Goal: Information Seeking & Learning: Learn about a topic

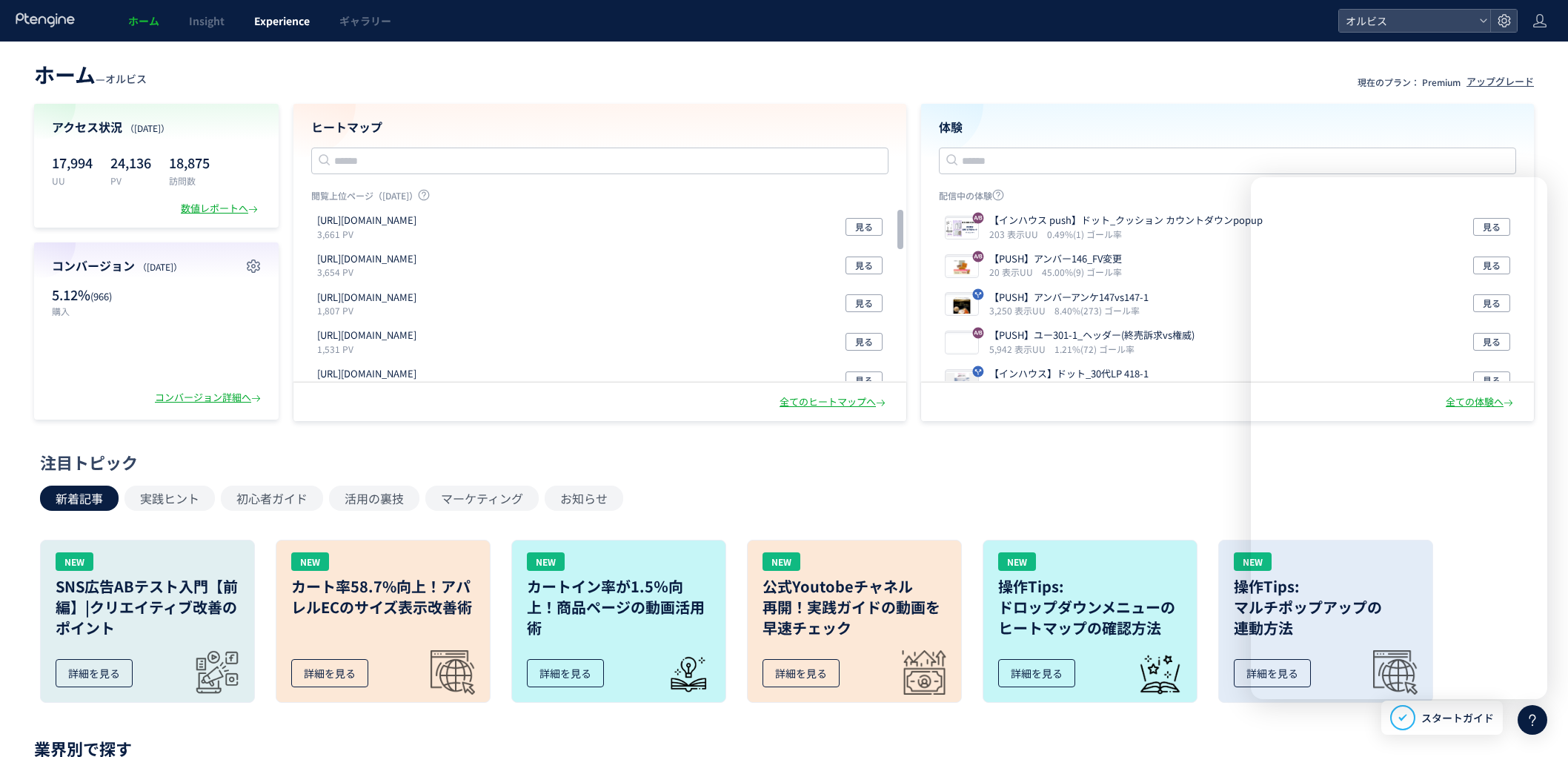
click at [304, 26] on span "Experience" at bounding box center [282, 20] width 56 height 15
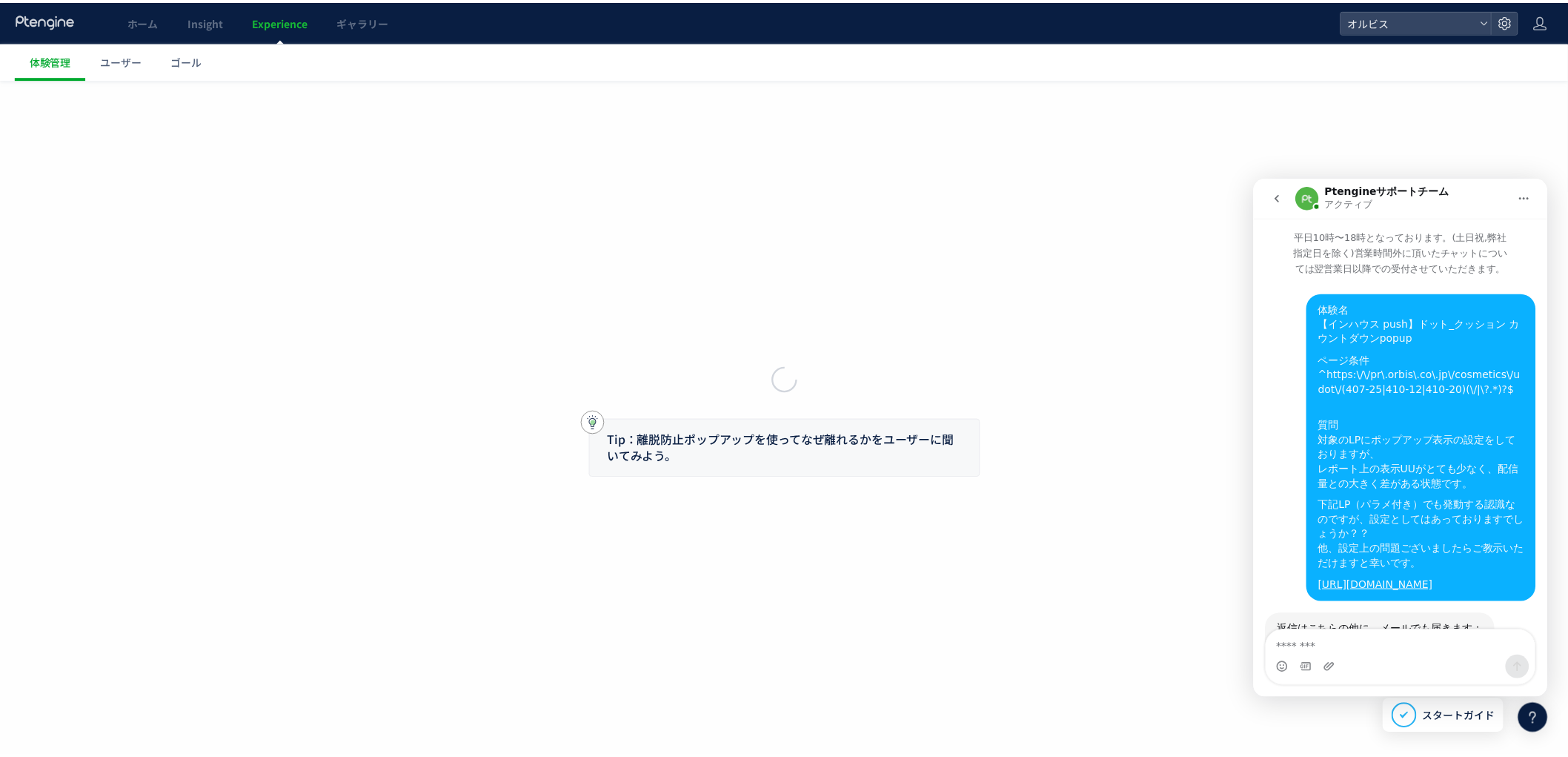
scroll to position [2358, 0]
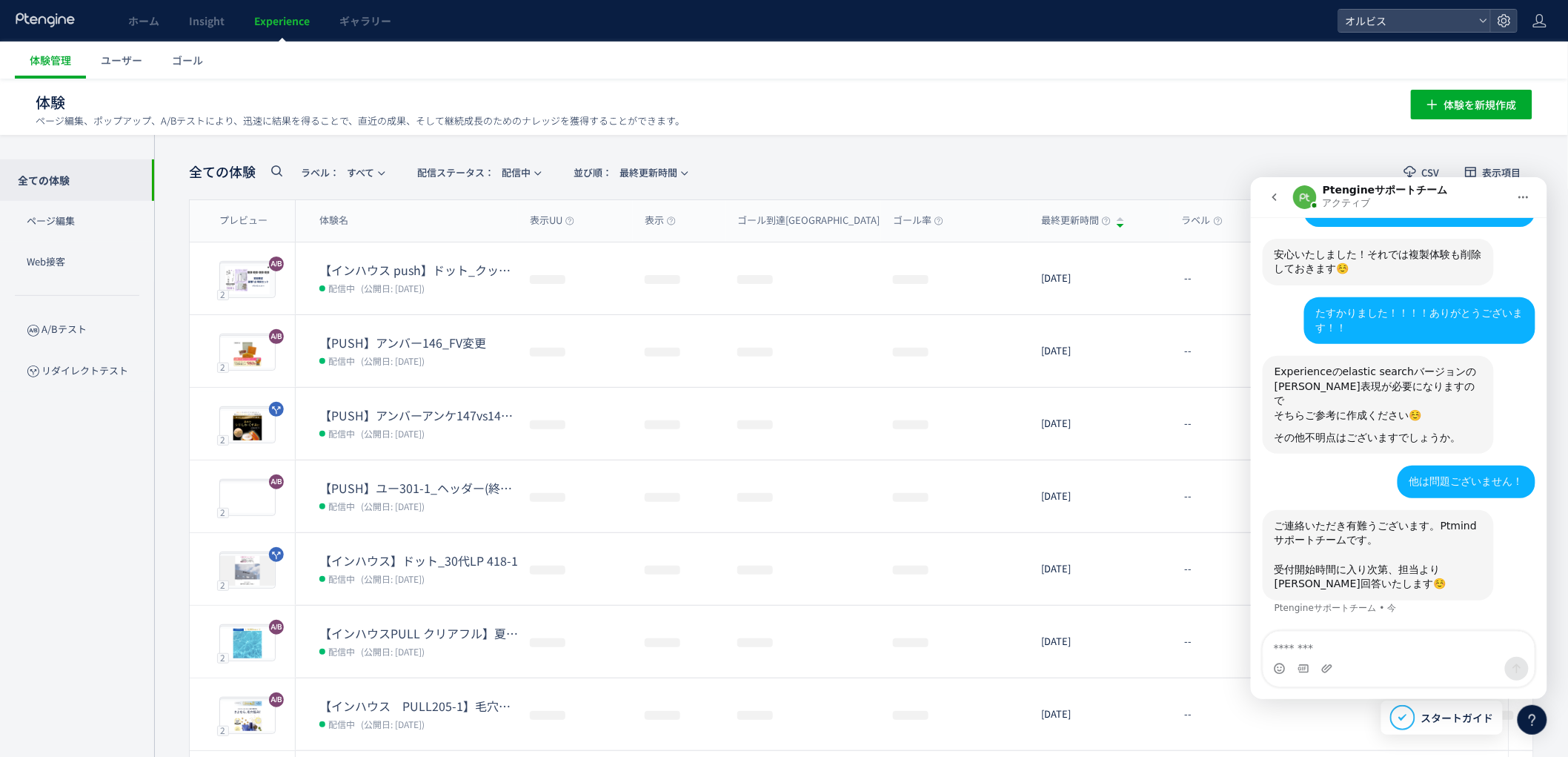
click at [1536, 723] on icon at bounding box center [1533, 720] width 18 height 18
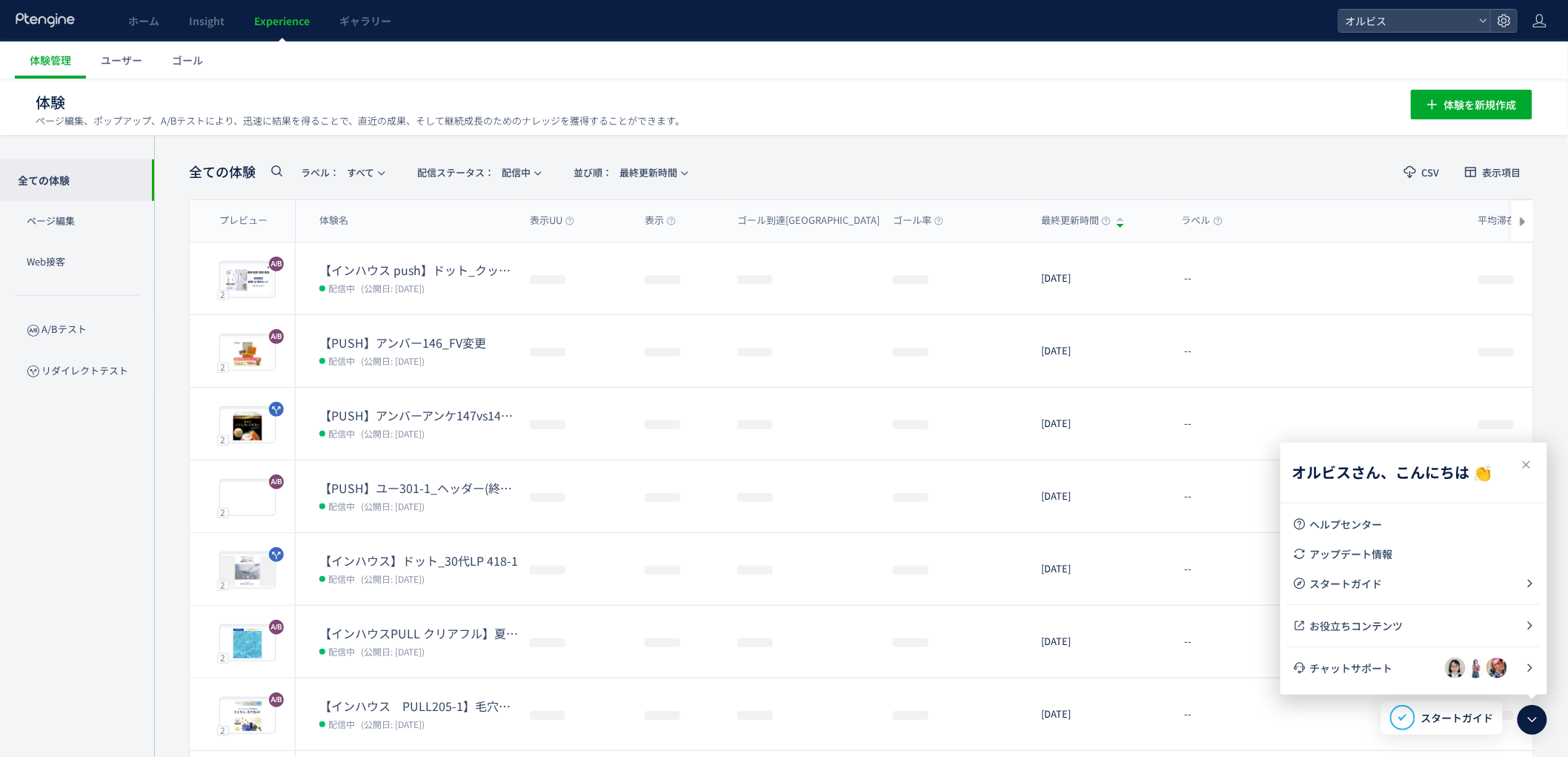
scroll to position [0, 0]
click at [1528, 720] on icon at bounding box center [1533, 720] width 18 height 18
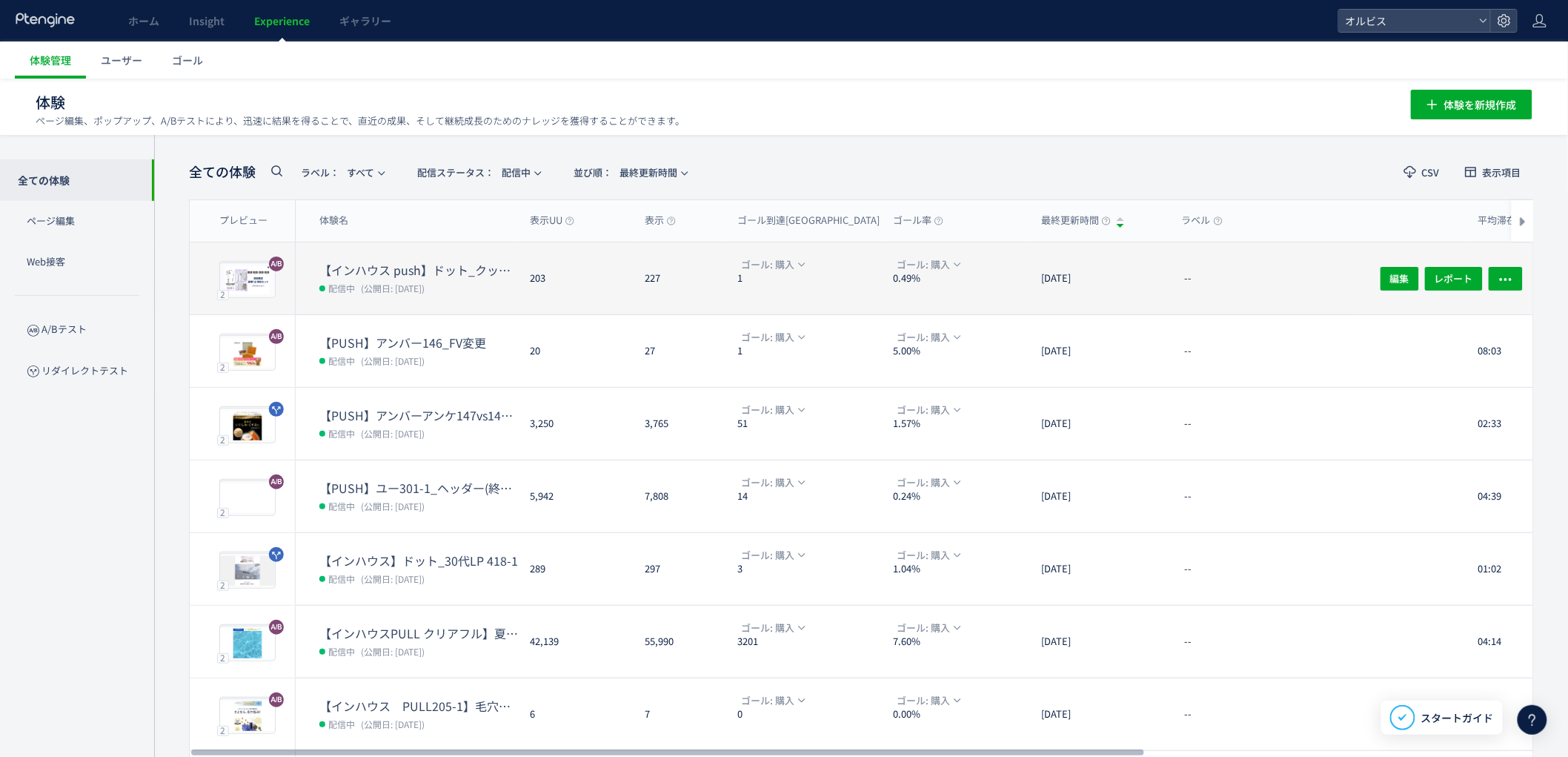
click at [383, 261] on dt "【インハウス push】ドット_クッション カウントダウンpopup" at bounding box center [418, 269] width 198 height 17
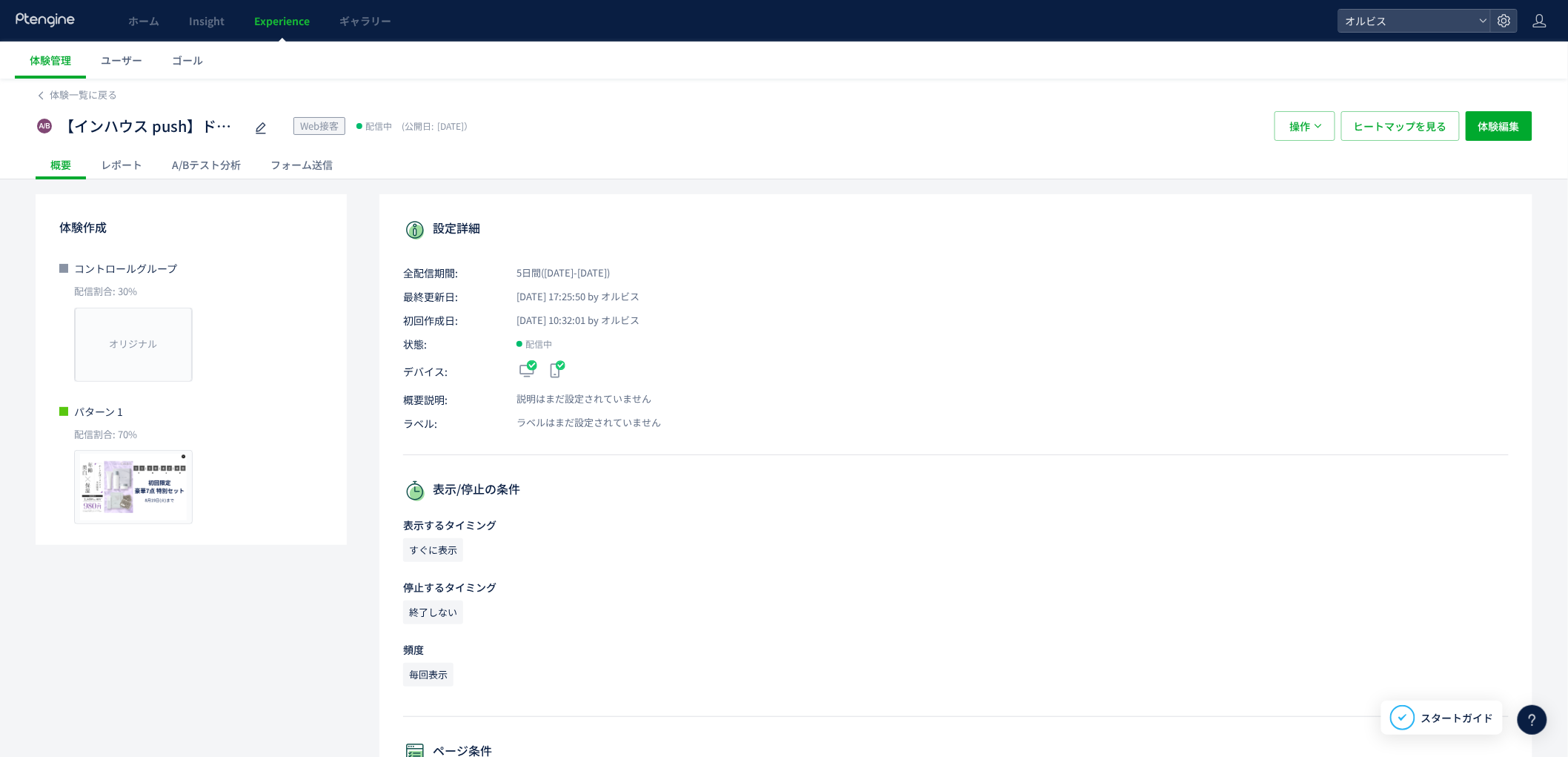
click at [213, 168] on div "A/Bテスト分析" at bounding box center [206, 164] width 98 height 29
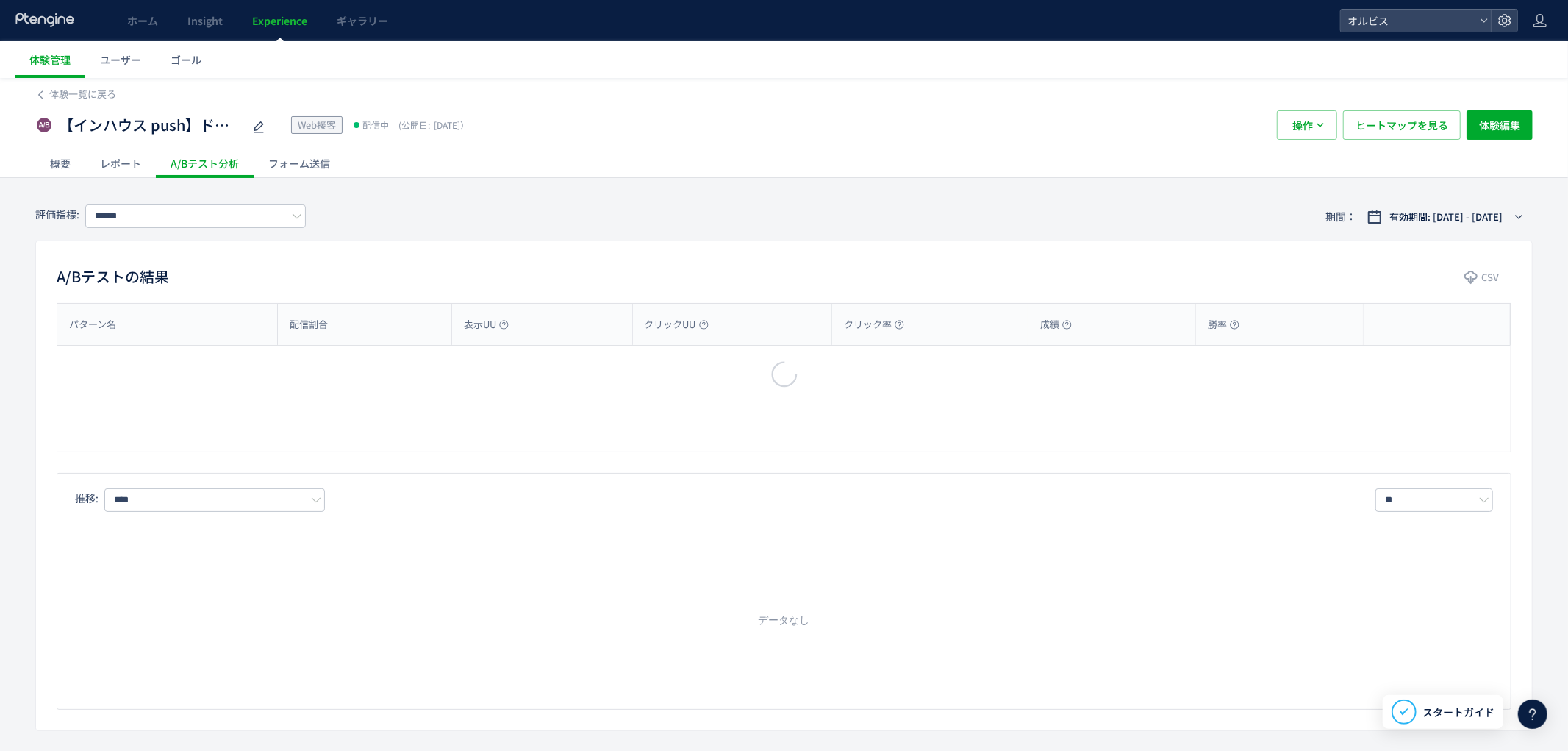
type input "**"
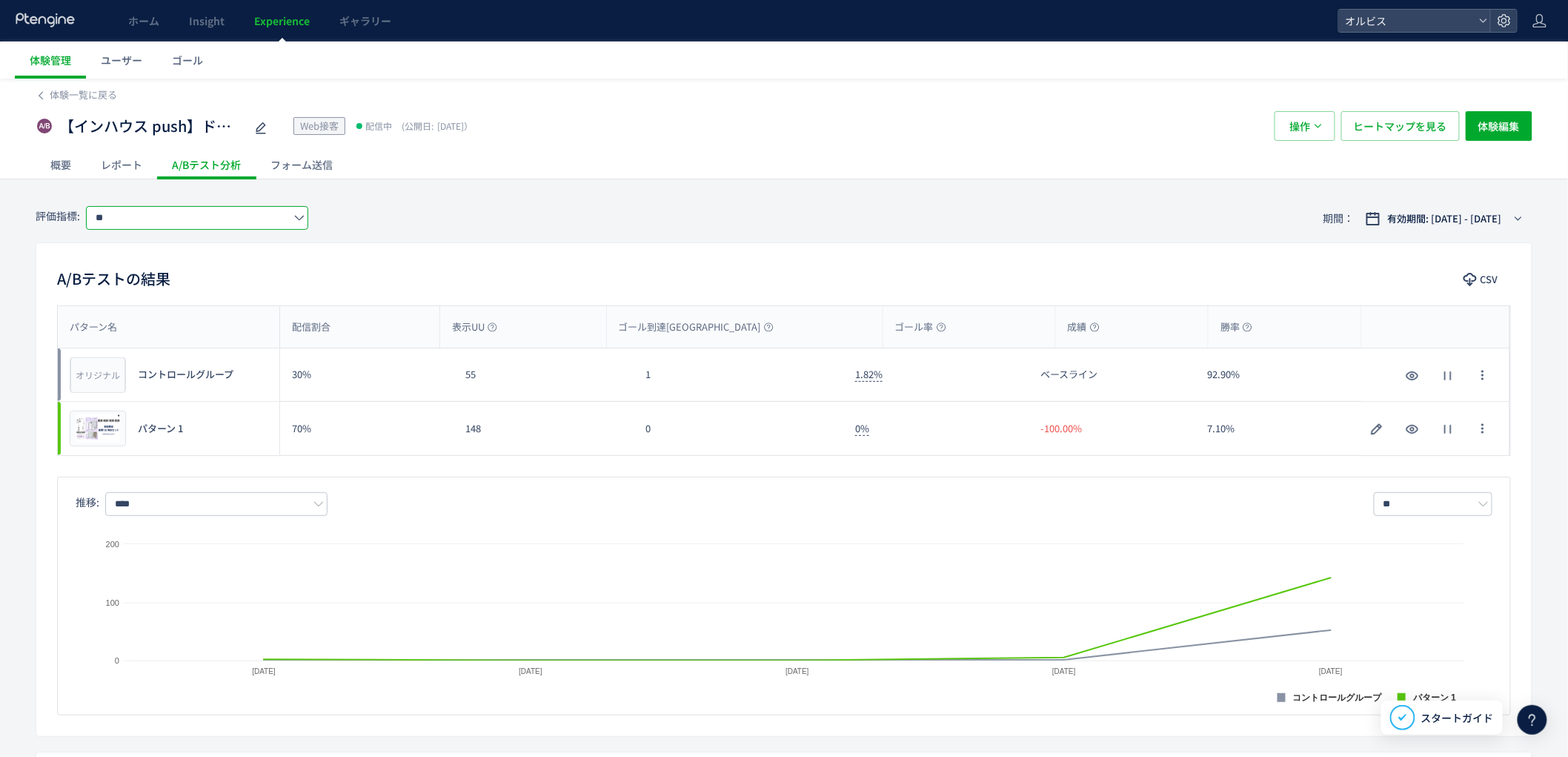
click at [249, 225] on input "**" at bounding box center [197, 218] width 222 height 24
click at [538, 248] on div "A/Bテストの結果 CSV パターン名 配信割合 表示UU ゴール到達UU ゴール率 成績 勝率 パターン名 オリジナル プレビュー コントロールグループ 3…" at bounding box center [784, 489] width 1497 height 495
drag, startPoint x: 1019, startPoint y: 453, endPoint x: 380, endPoint y: 413, distance: 640.3
click at [380, 413] on div "プレビュー パターン 1 70% 148 0 0% -100.00% 7.10% プレビュー パターン 1" at bounding box center [783, 428] width 1452 height 53
click at [475, 467] on div "パターン名 配信割合 表示UU ゴール到達UU ゴール率 成績 勝率 パターン名 オリジナル プレビュー コントロールグループ 30% 55 1 1.82% …" at bounding box center [784, 511] width 1495 height 410
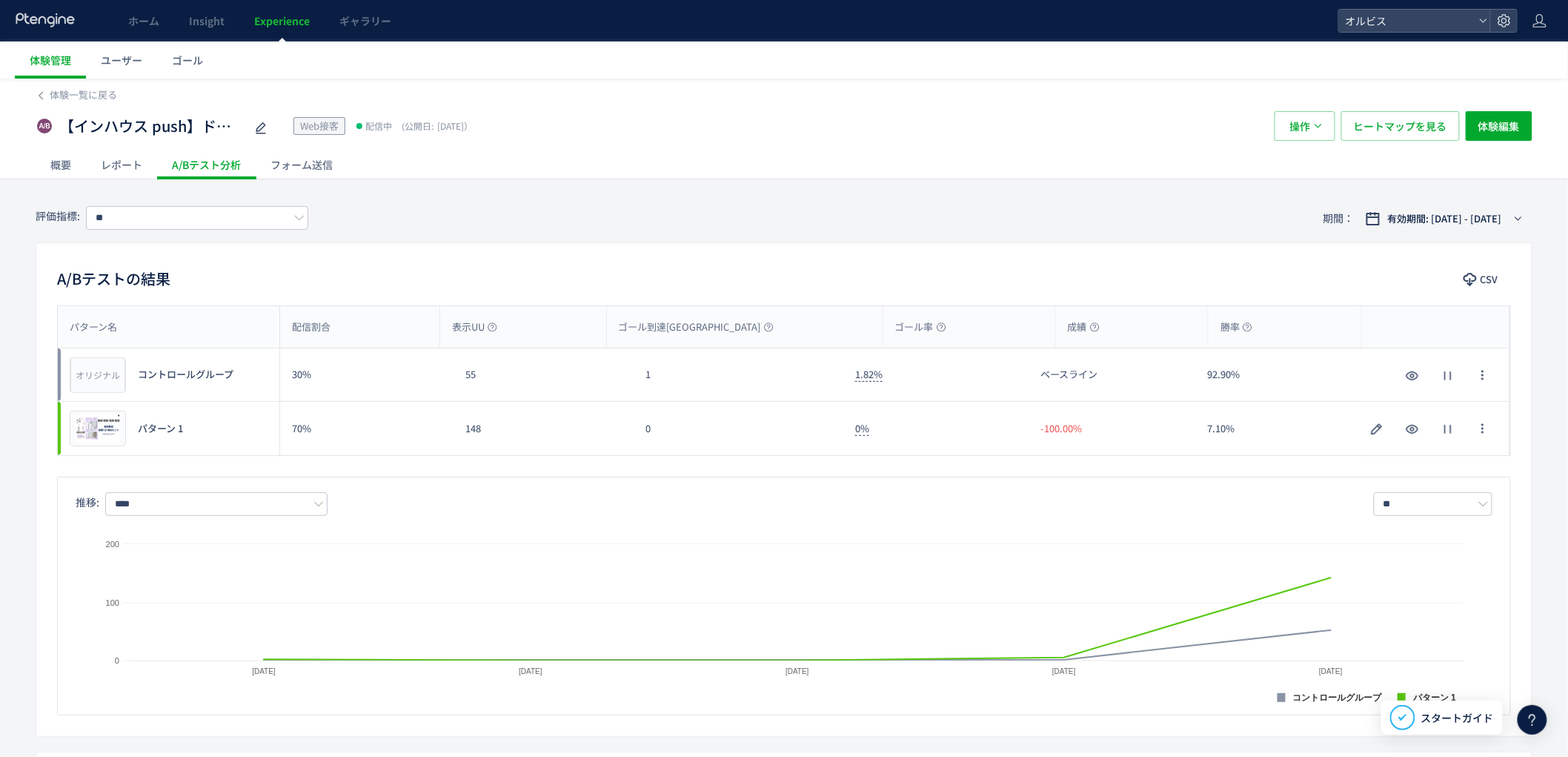
click at [529, 469] on div "パターン名 配信割合 表示UU ゴール到達UU ゴール率 成績 勝率 パターン名 オリジナル プレビュー コントロールグループ 30% 55 1 1.82% …" at bounding box center [784, 511] width 1495 height 410
click at [528, 464] on div "パターン名 配信割合 表示UU ゴール到達UU ゴール率 成績 勝率 パターン名 オリジナル プレビュー コントロールグループ 30% 55 1 1.82% …" at bounding box center [784, 511] width 1495 height 410
click at [517, 440] on div "148" at bounding box center [544, 428] width 181 height 53
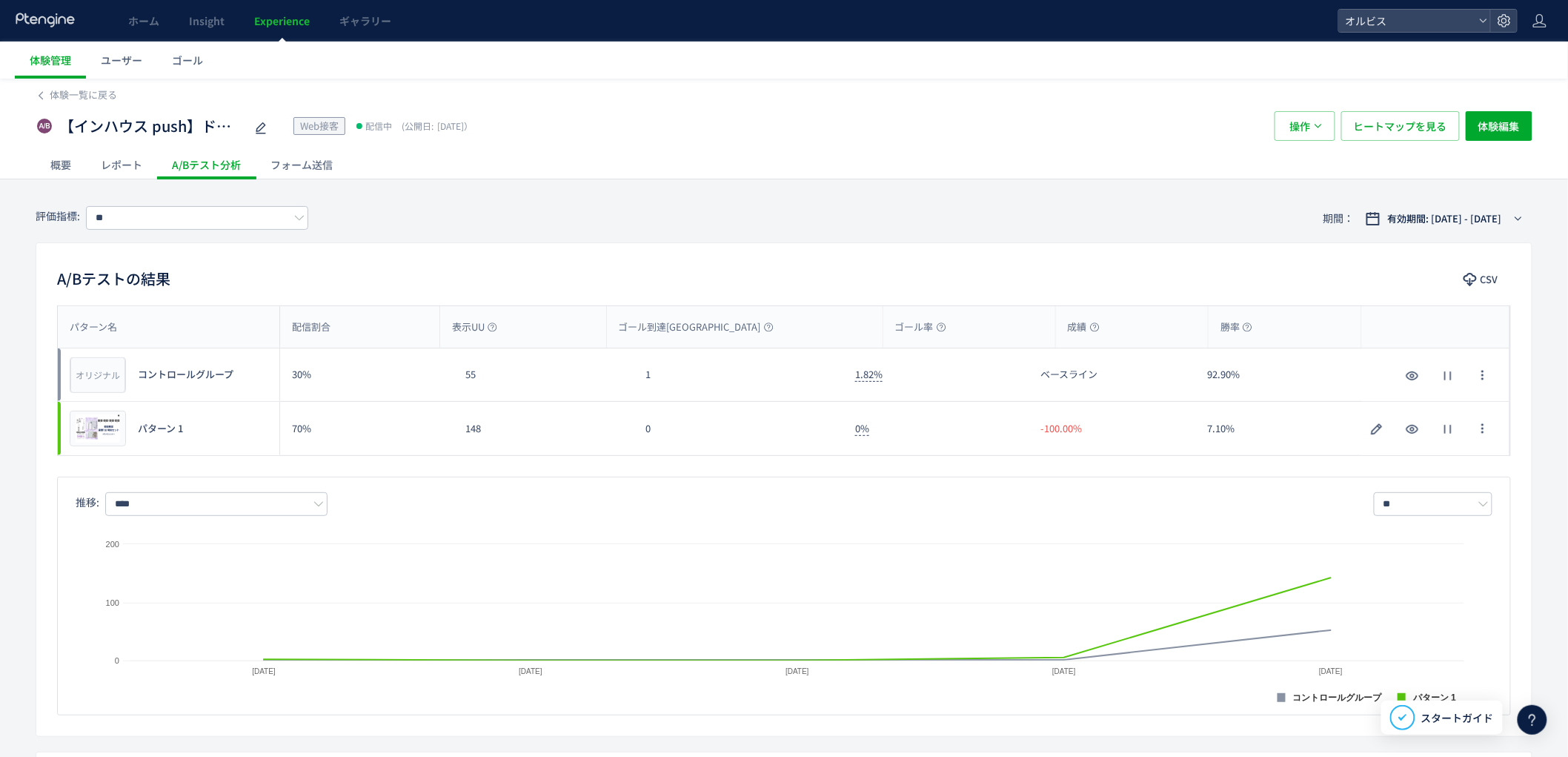
click at [517, 440] on div "148" at bounding box center [544, 428] width 181 height 53
click at [568, 440] on div "148" at bounding box center [544, 428] width 181 height 53
